Goal: Task Accomplishment & Management: Manage account settings

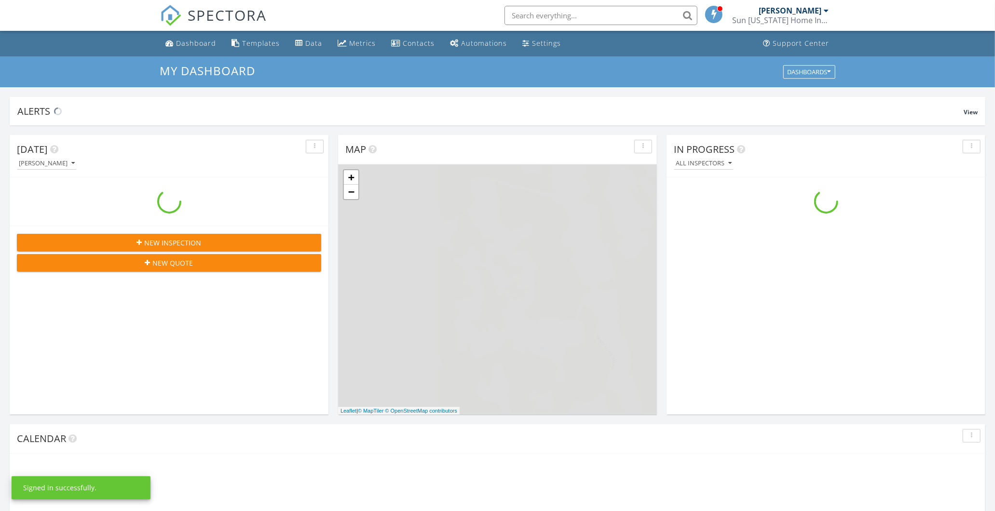
scroll to position [895, 1012]
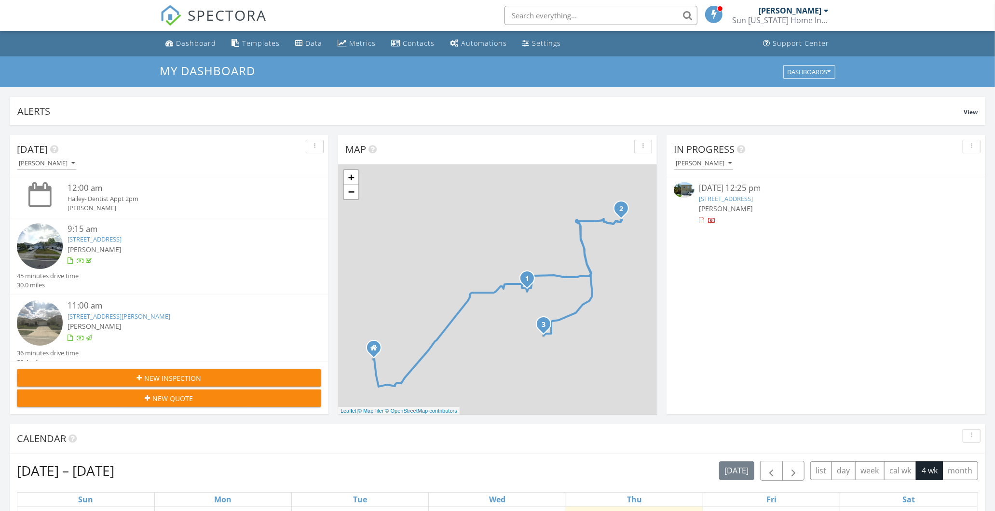
click at [734, 197] on link "3295 Amberley Park Cir, Kissimmee, FL 34743" at bounding box center [726, 198] width 54 height 9
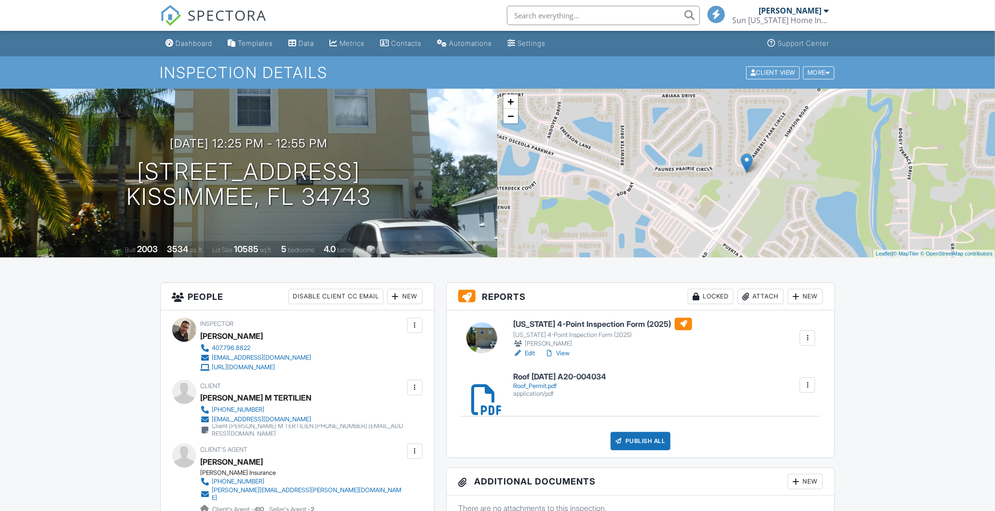
click at [561, 354] on link "View" at bounding box center [557, 354] width 25 height 10
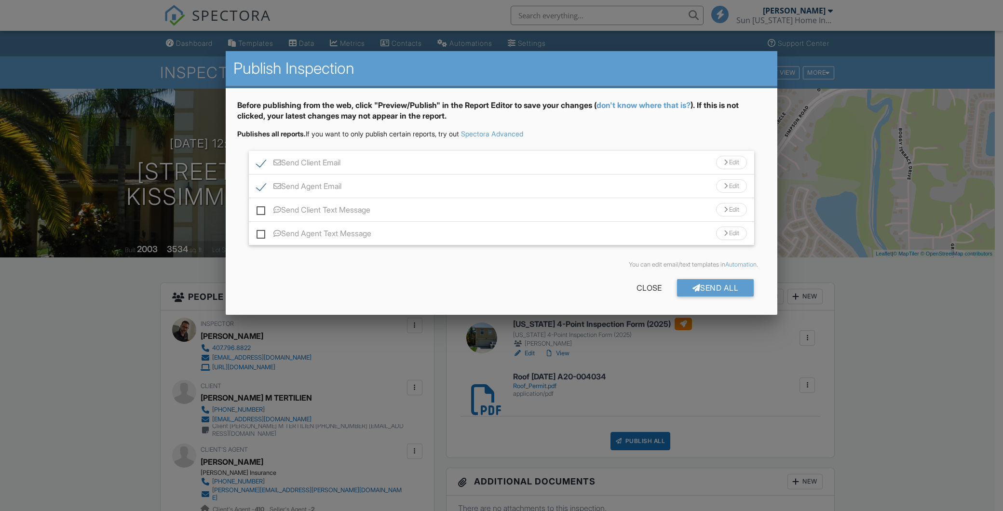
click at [261, 234] on label "Send Agent Text Message" at bounding box center [314, 235] width 115 height 12
click at [261, 232] on input "Send Agent Text Message" at bounding box center [260, 229] width 6 height 6
checkbox input "true"
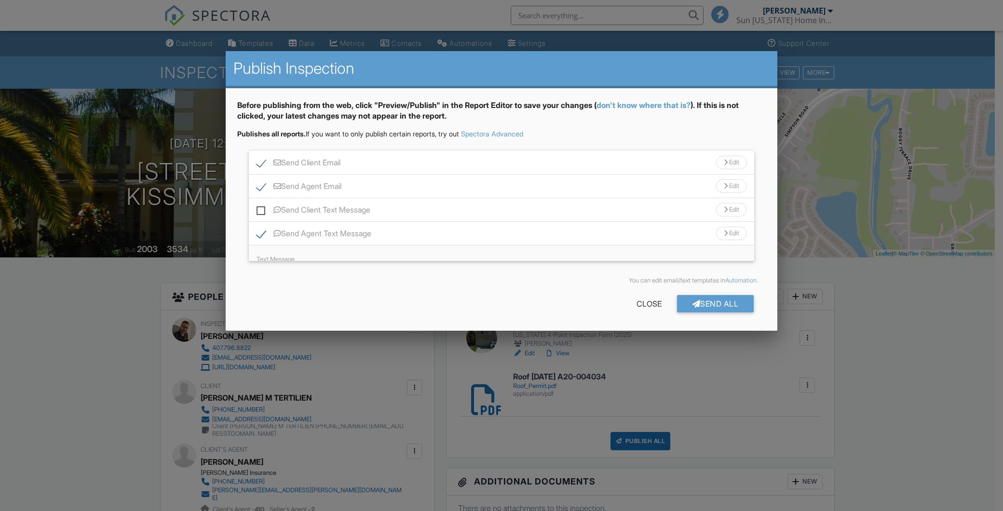
click at [259, 213] on label "Send Client Text Message" at bounding box center [314, 211] width 114 height 12
click at [259, 208] on input "Send Client Text Message" at bounding box center [260, 205] width 6 height 6
checkbox input "true"
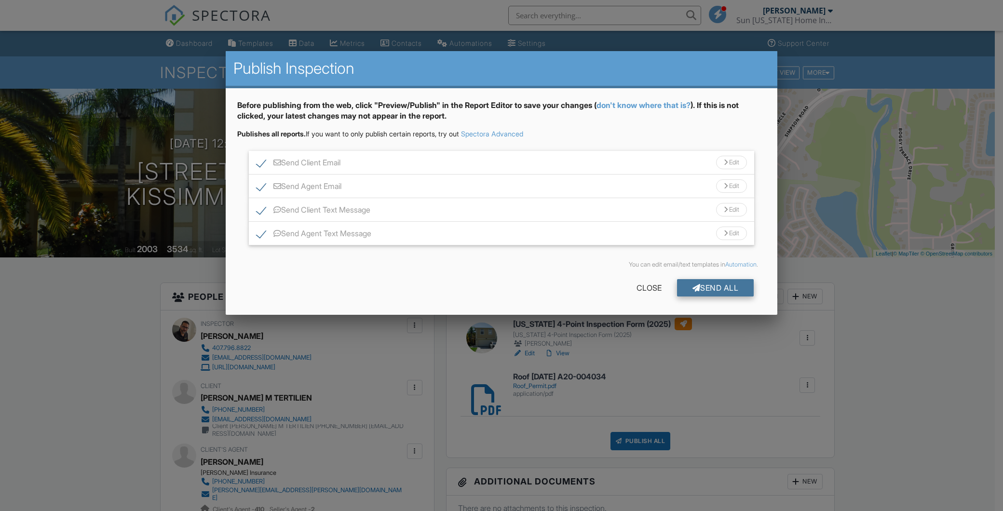
click at [716, 288] on div "Send All" at bounding box center [715, 287] width 77 height 17
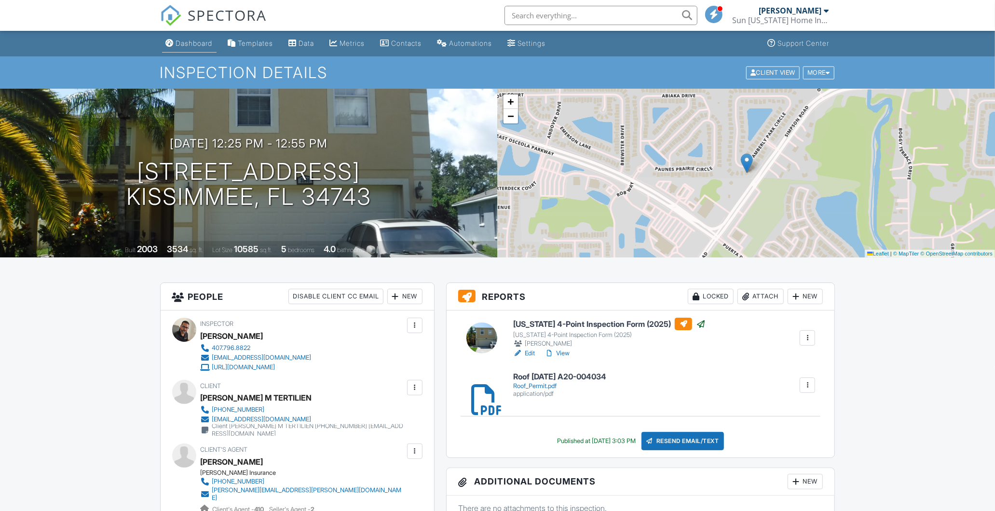
click at [189, 49] on link "Dashboard" at bounding box center [189, 44] width 55 height 18
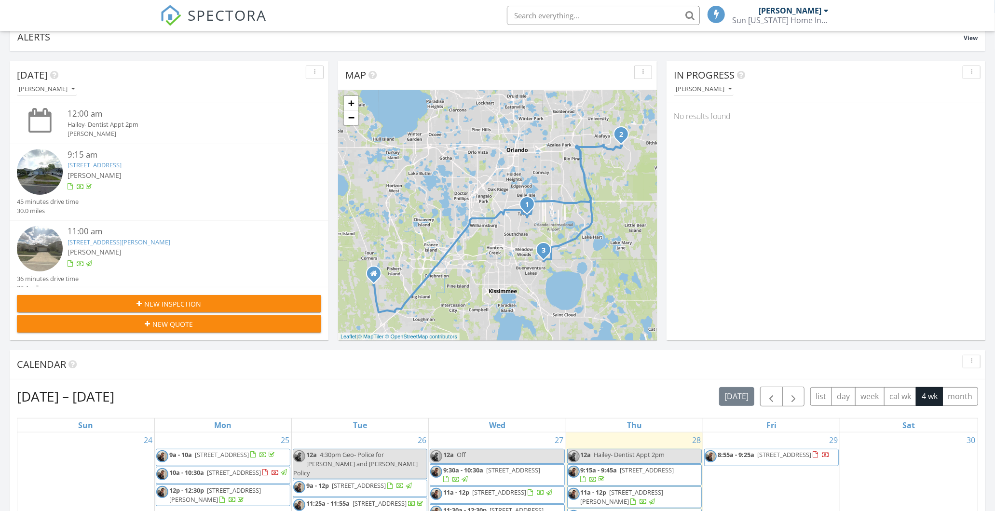
scroll to position [214, 0]
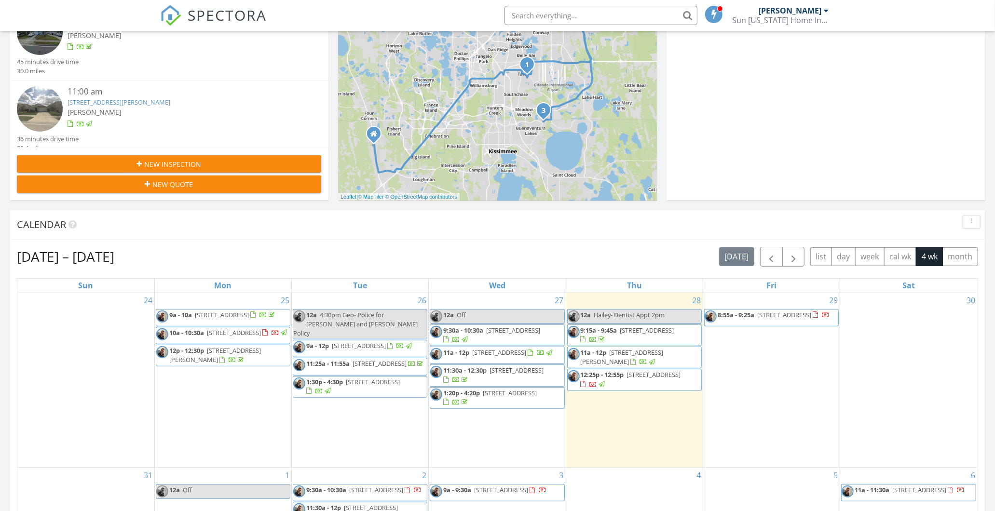
click at [757, 319] on span "927 Gateshead Ct, Kissimmee 34758" at bounding box center [784, 315] width 54 height 9
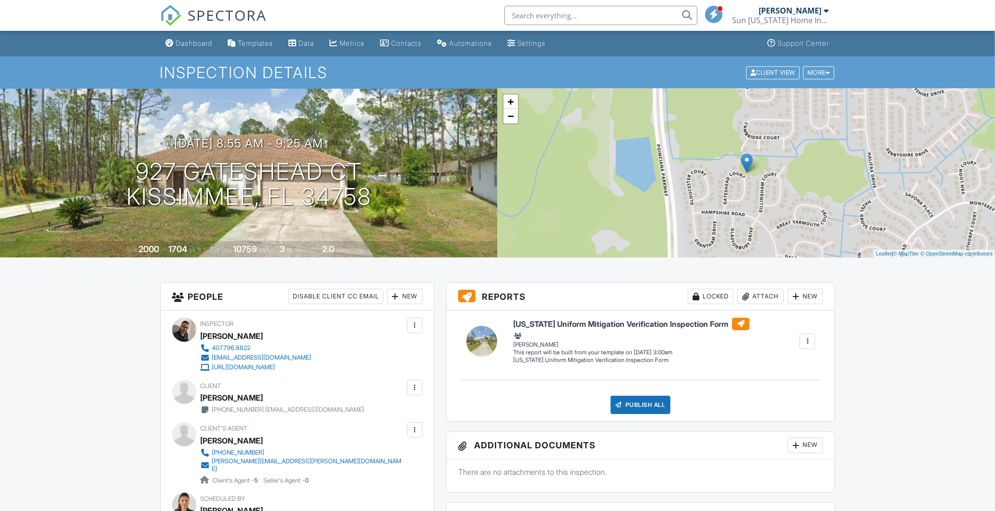
click at [415, 391] on div at bounding box center [415, 388] width 10 height 10
click at [383, 418] on li "Edit" at bounding box center [392, 417] width 49 height 24
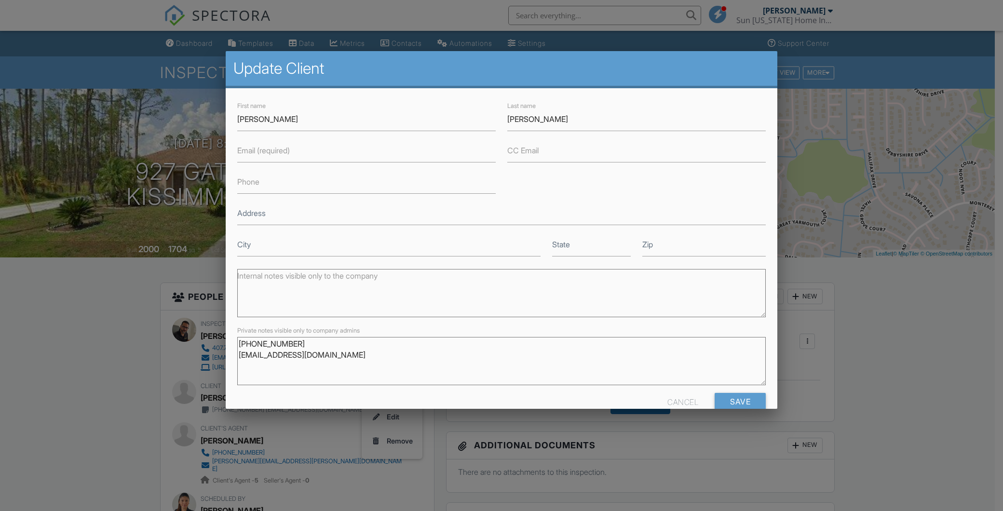
drag, startPoint x: 293, startPoint y: 345, endPoint x: 210, endPoint y: 333, distance: 83.4
click at [253, 188] on input "Phone" at bounding box center [366, 182] width 259 height 24
paste input "917-518-7735"
type input "917-518-7735"
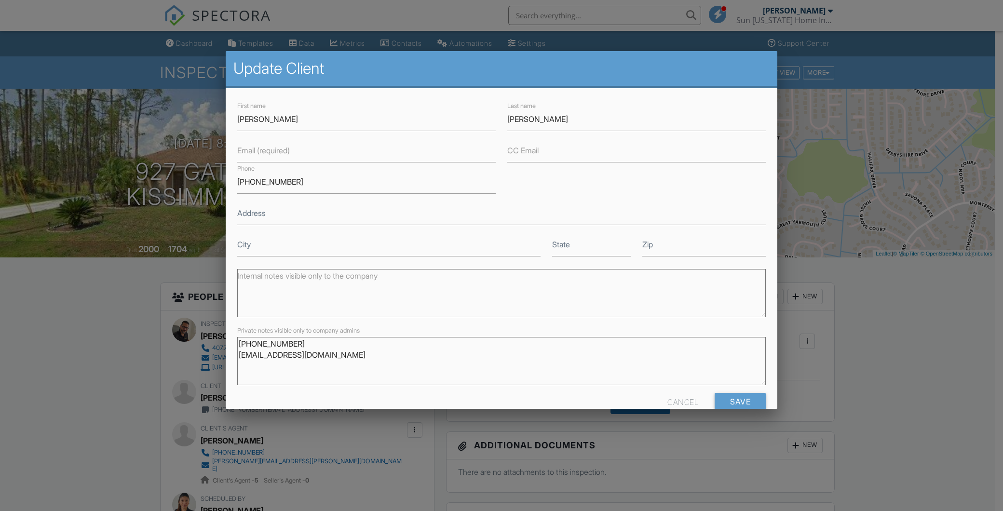
drag, startPoint x: 329, startPoint y: 358, endPoint x: 230, endPoint y: 354, distance: 99.5
click at [230, 354] on div "First name Elizabeth Last name Charles Email (required) CC Email Phone 917-518-…" at bounding box center [502, 258] width 552 height 341
click at [257, 147] on label "Email (required)" at bounding box center [263, 150] width 53 height 11
click at [257, 147] on input "Email (required)" at bounding box center [366, 151] width 259 height 24
paste input "ladic5150@yahoo.com"
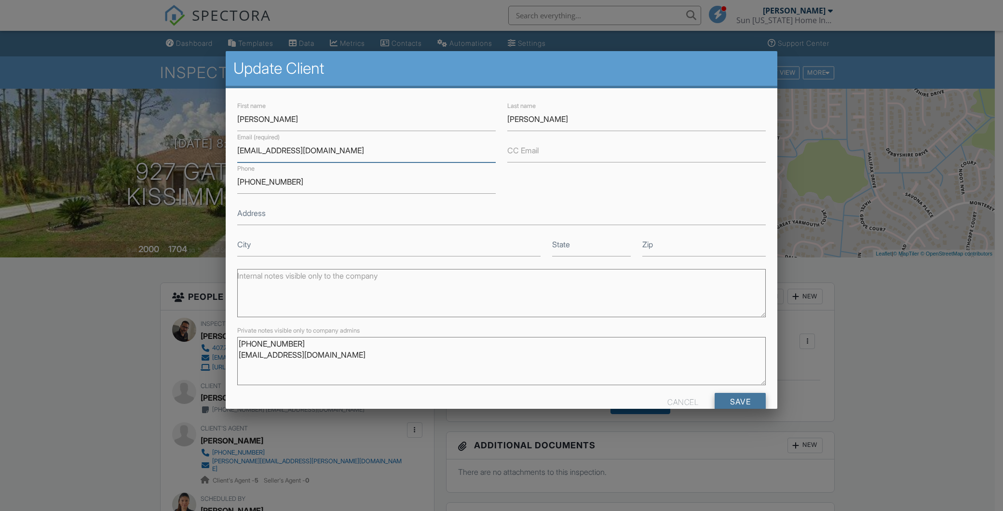
type input "ladic5150@yahoo.com"
click at [730, 400] on input "Save" at bounding box center [740, 401] width 51 height 17
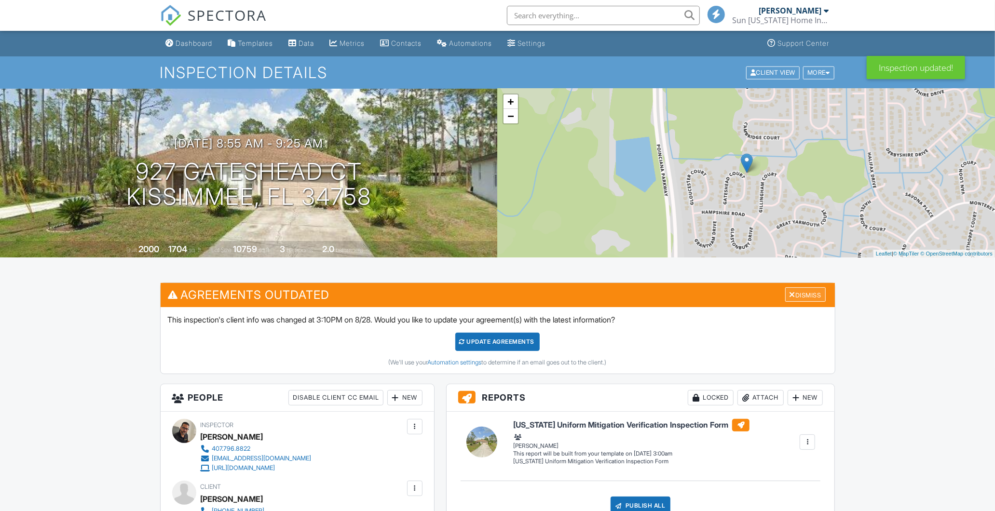
click at [801, 295] on div "Dismiss" at bounding box center [805, 294] width 41 height 15
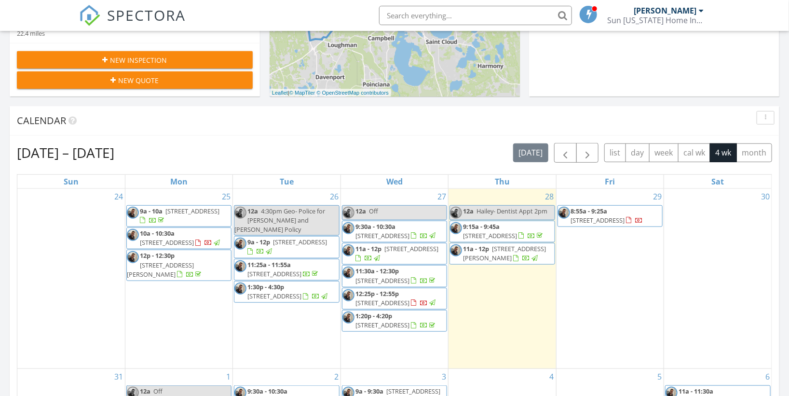
scroll to position [321, 0]
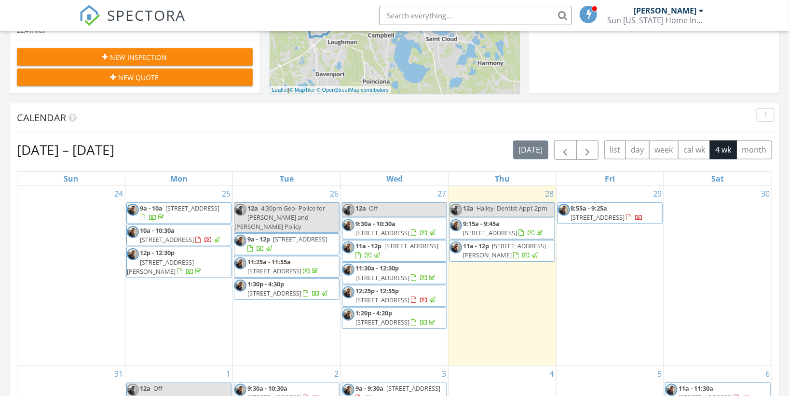
click at [396, 296] on span "3295 Amberley Park Cir, Kissimmee 34743" at bounding box center [383, 299] width 54 height 9
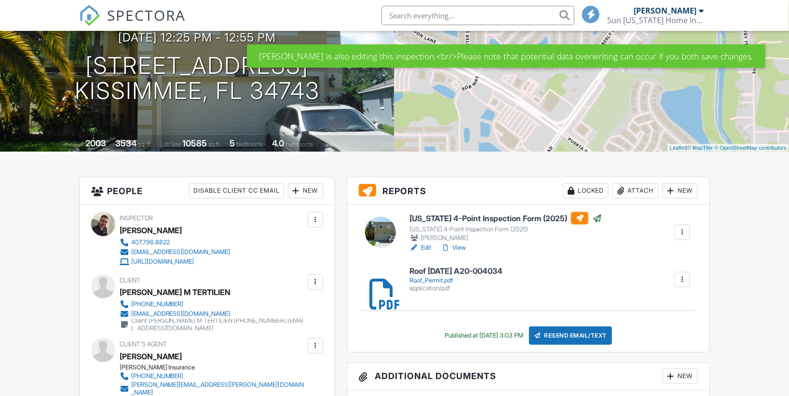
scroll to position [107, 0]
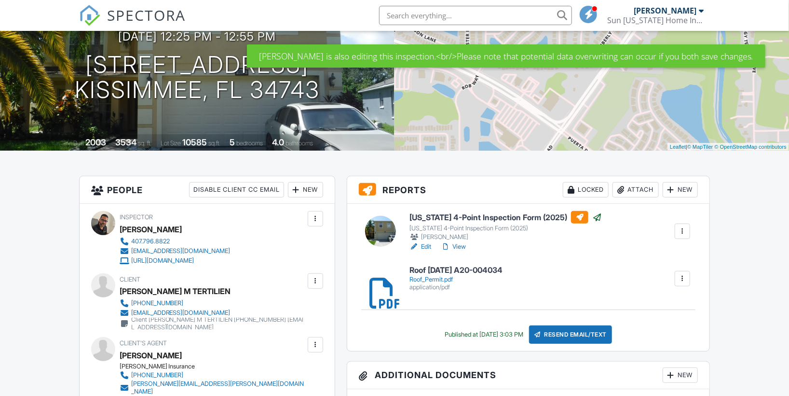
click at [428, 246] on link "Edit" at bounding box center [421, 247] width 22 height 10
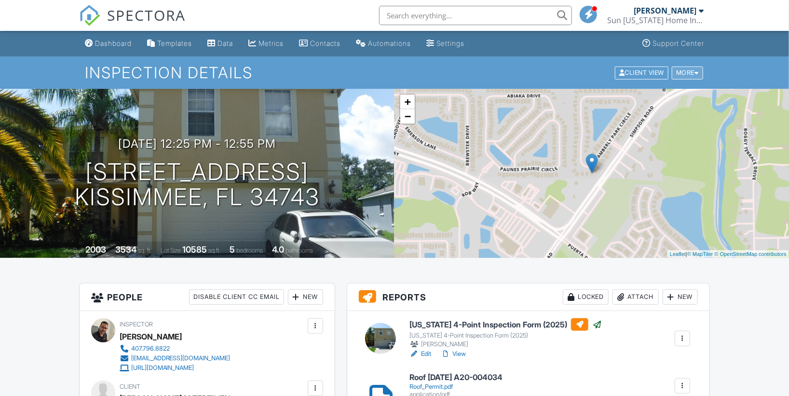
click at [694, 72] on div "More" at bounding box center [687, 72] width 31 height 13
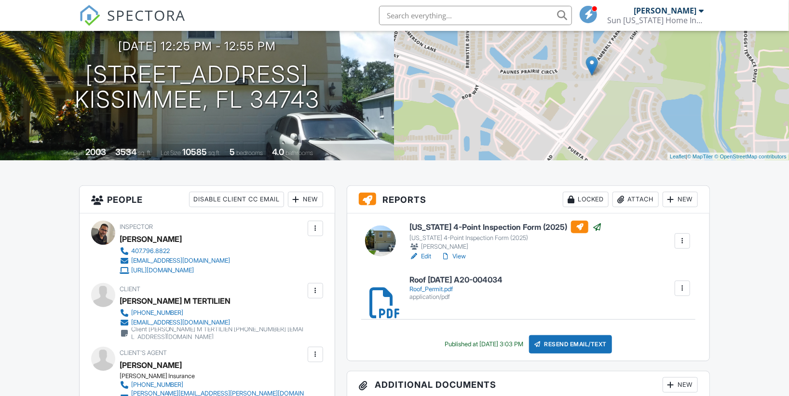
scroll to position [107, 0]
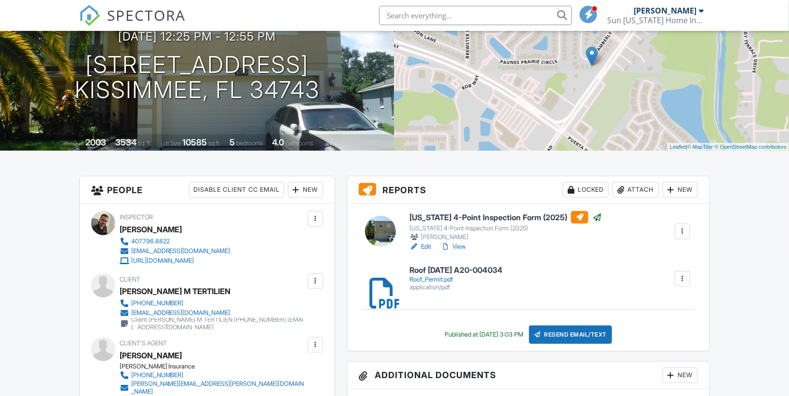
click at [687, 230] on div at bounding box center [683, 231] width 10 height 10
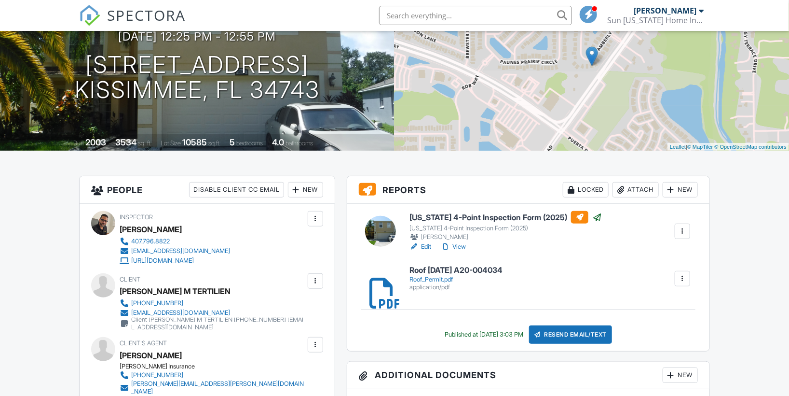
click at [456, 245] on link "View" at bounding box center [453, 247] width 25 height 10
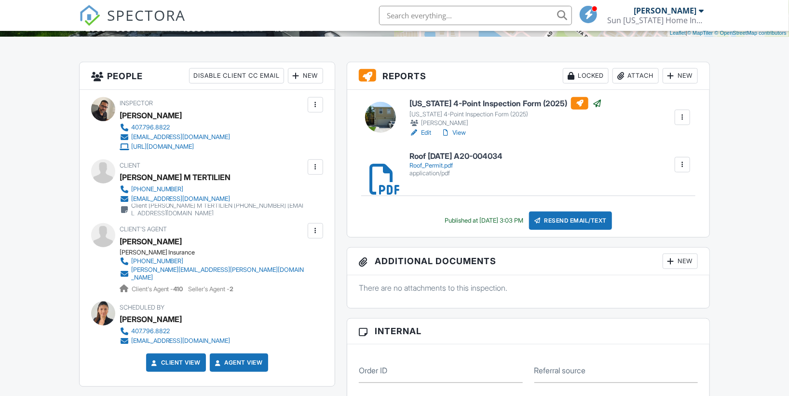
scroll to position [214, 0]
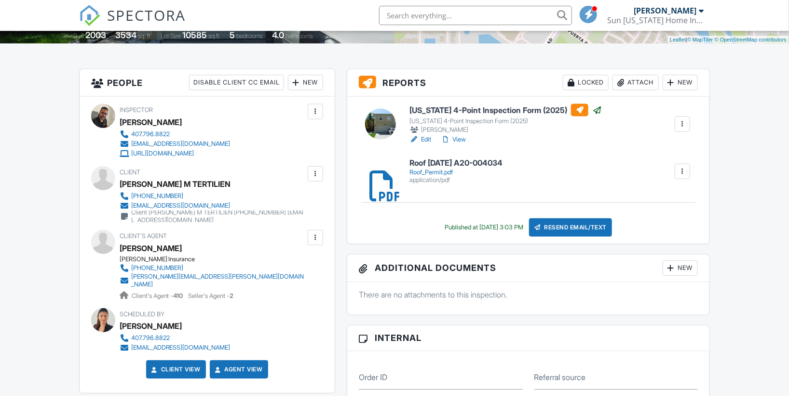
click at [459, 139] on link "View" at bounding box center [453, 140] width 25 height 10
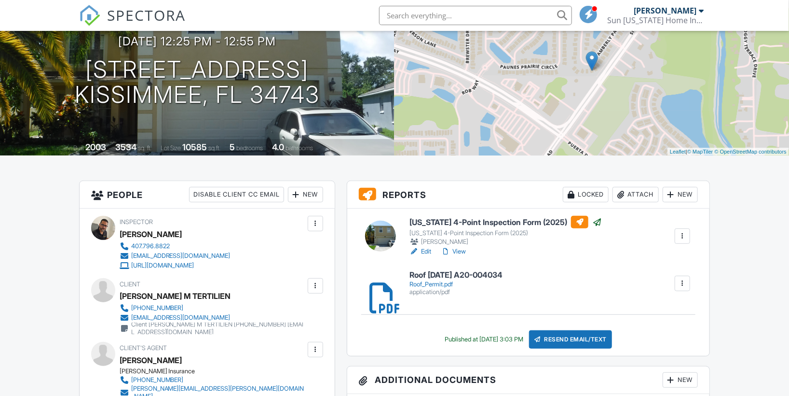
scroll to position [161, 0]
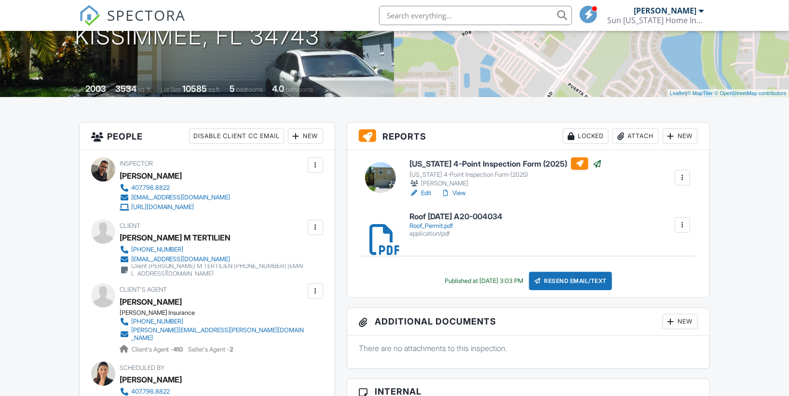
click at [680, 178] on div at bounding box center [683, 178] width 10 height 10
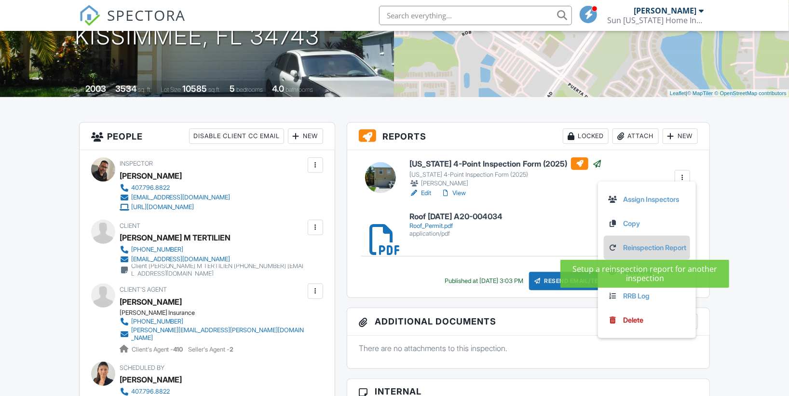
click at [652, 247] on link "Reinspection Report" at bounding box center [647, 247] width 79 height 11
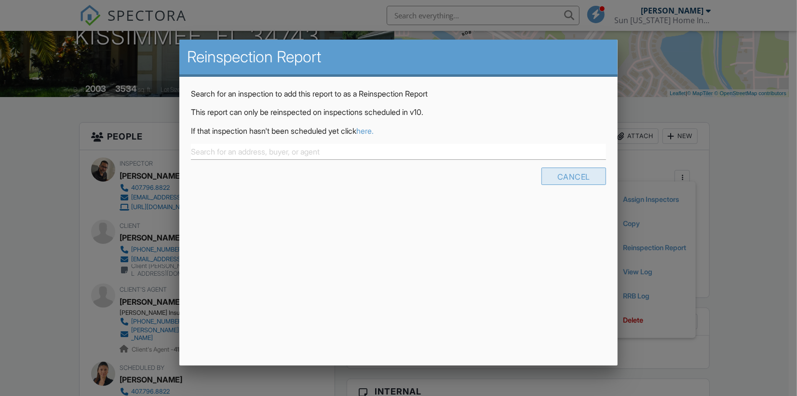
click at [592, 179] on div "Cancel" at bounding box center [574, 175] width 65 height 17
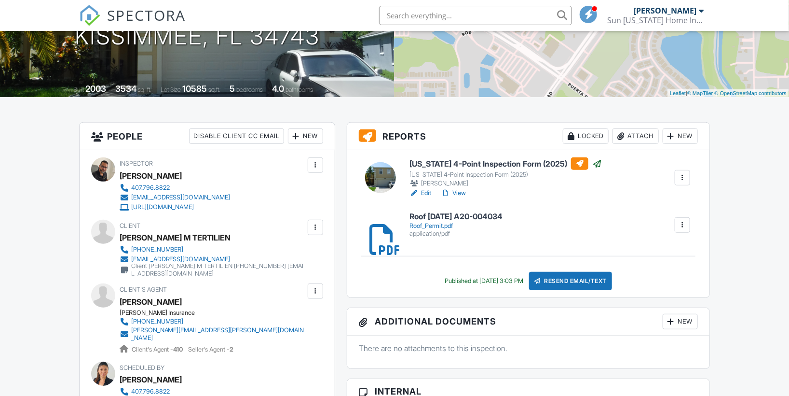
click at [676, 135] on div "New" at bounding box center [680, 135] width 35 height 15
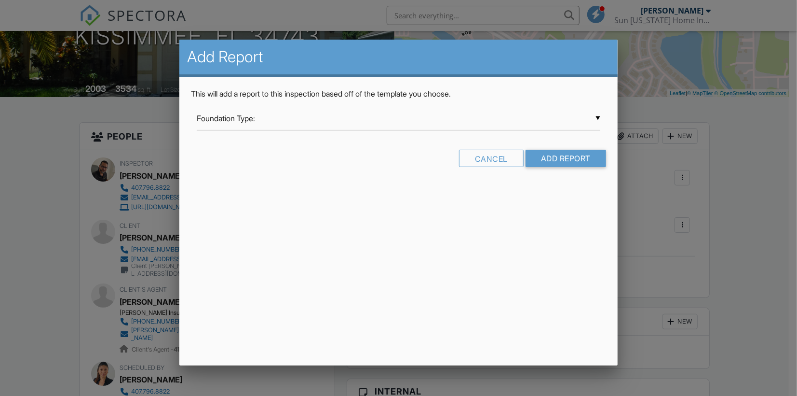
click at [738, 135] on div at bounding box center [398, 199] width 797 height 494
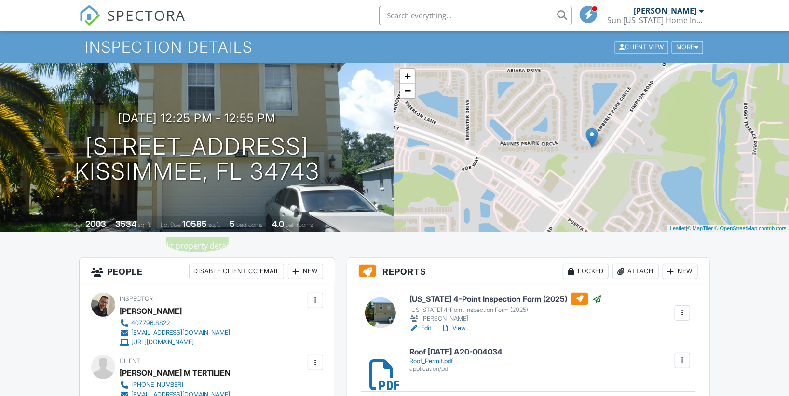
scroll to position [0, 0]
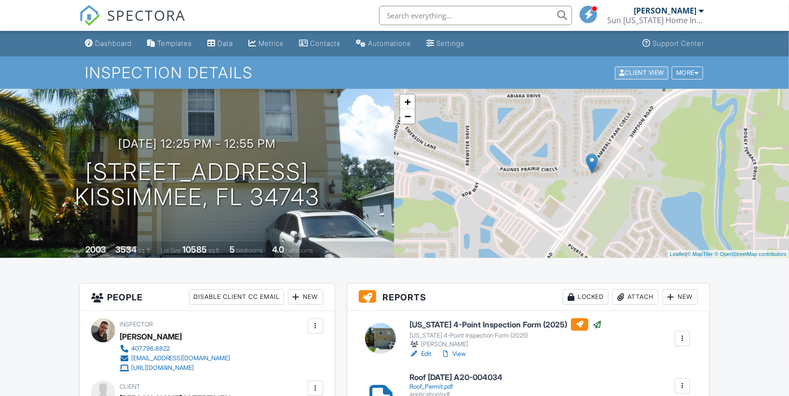
click at [639, 76] on div "Client View" at bounding box center [642, 72] width 54 height 13
click at [701, 13] on div at bounding box center [701, 11] width 5 height 8
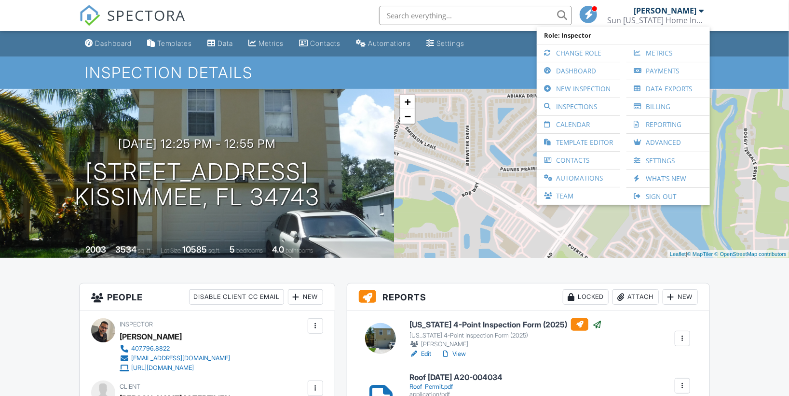
click at [729, 9] on nav "SPECTORA [PERSON_NAME] Sun [US_STATE] Home Inspections, Inc. Role: Inspector Ch…" at bounding box center [394, 15] width 789 height 31
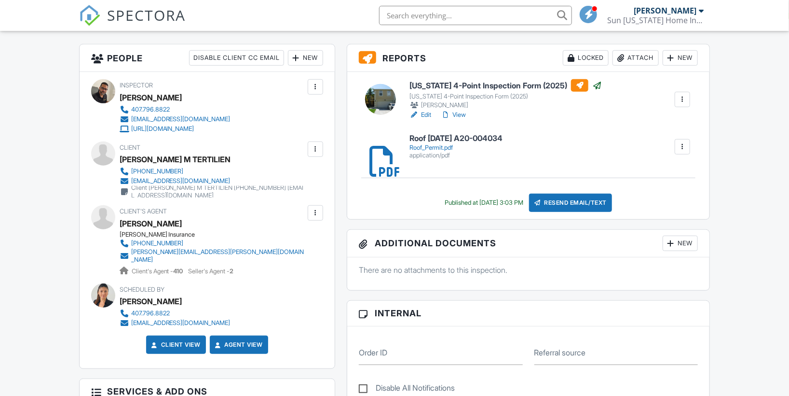
scroll to position [214, 0]
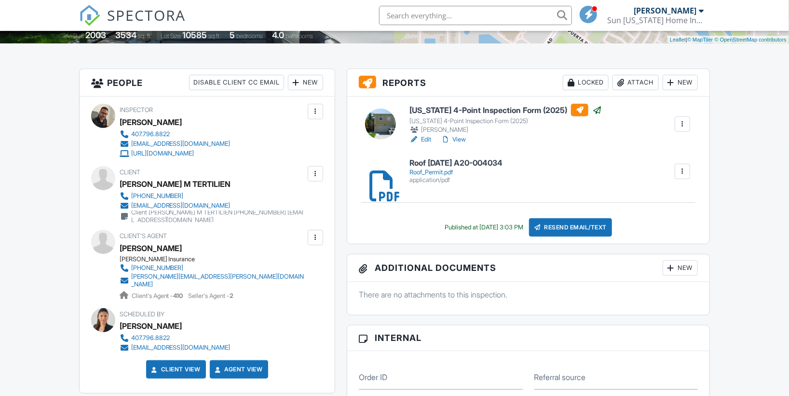
click at [390, 127] on div at bounding box center [380, 124] width 31 height 31
